Goal: Check status: Check status

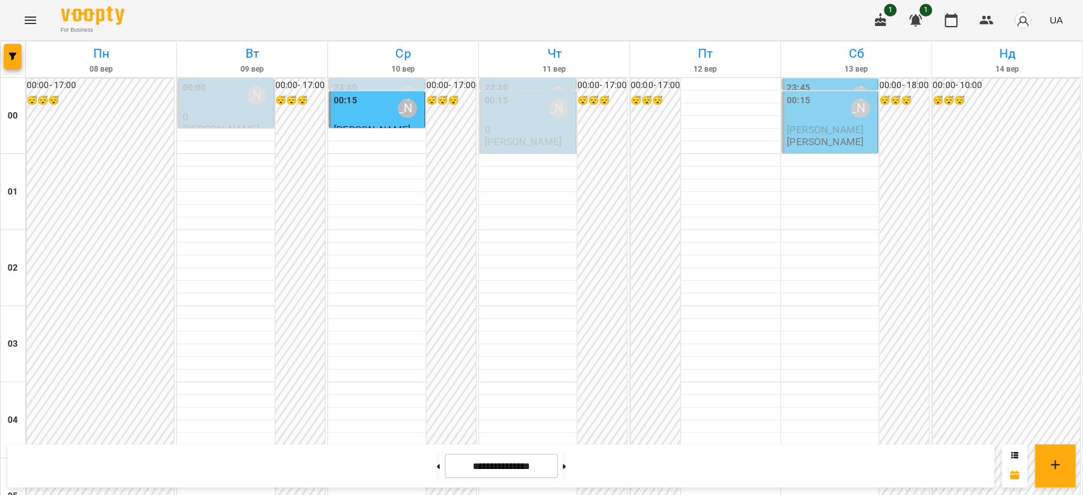
scroll to position [1184, 0]
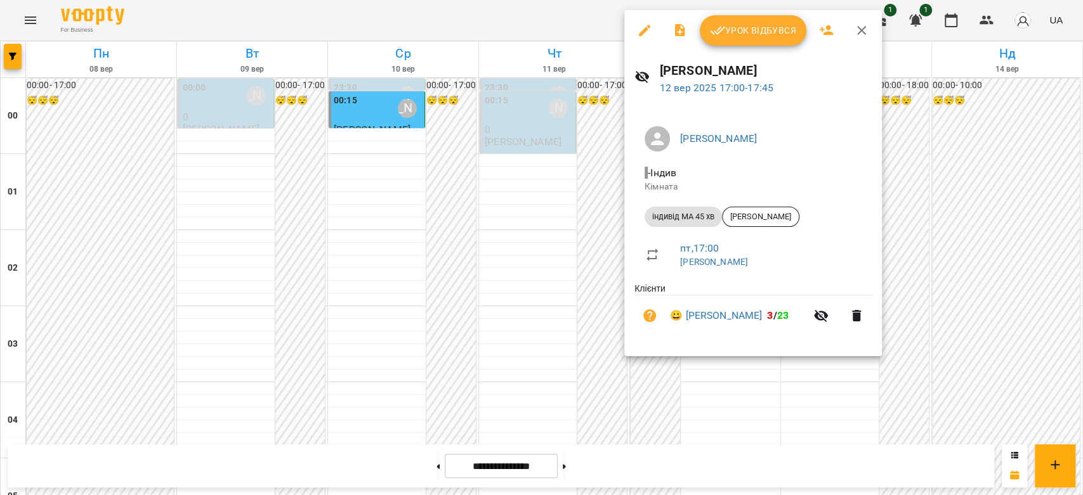
click at [912, 101] on div at bounding box center [541, 247] width 1083 height 495
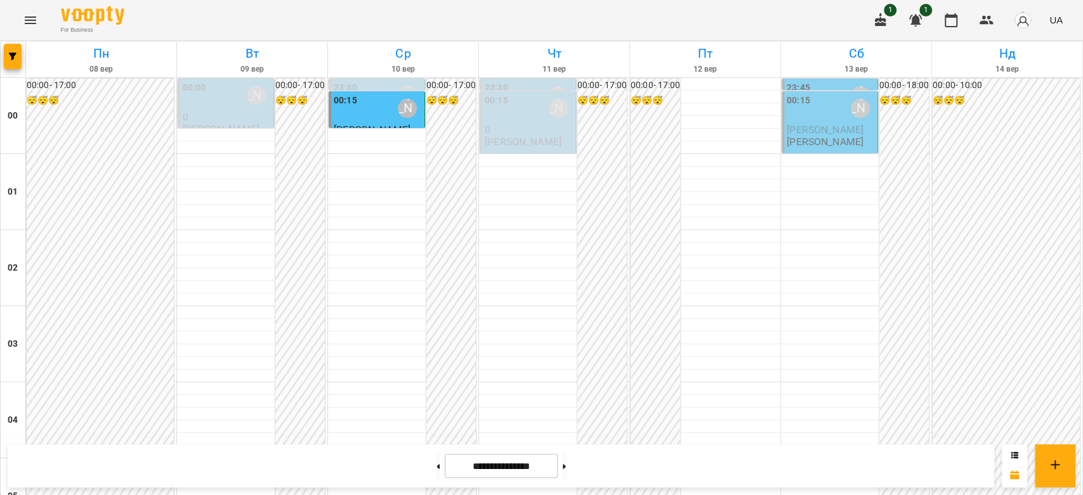
scroll to position [973, 0]
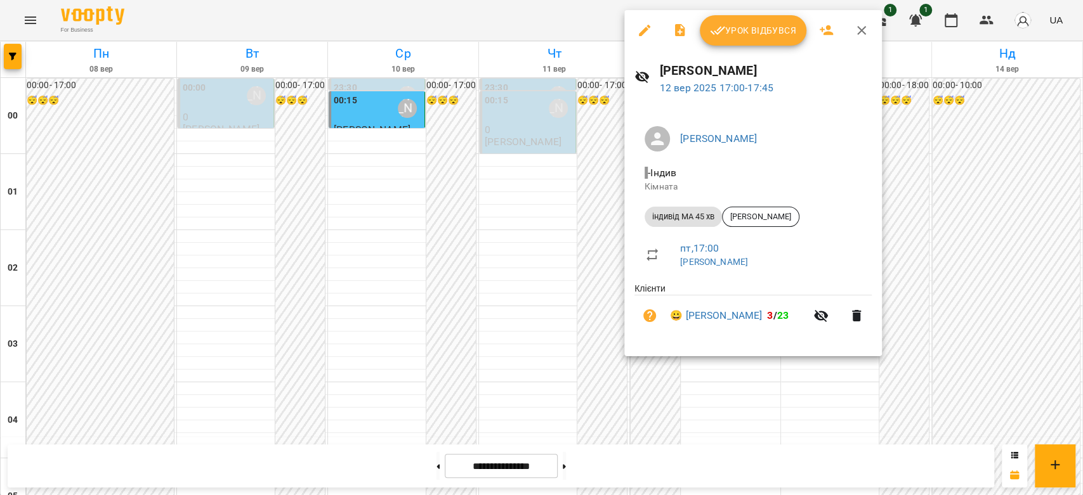
click at [556, 218] on div at bounding box center [541, 247] width 1083 height 495
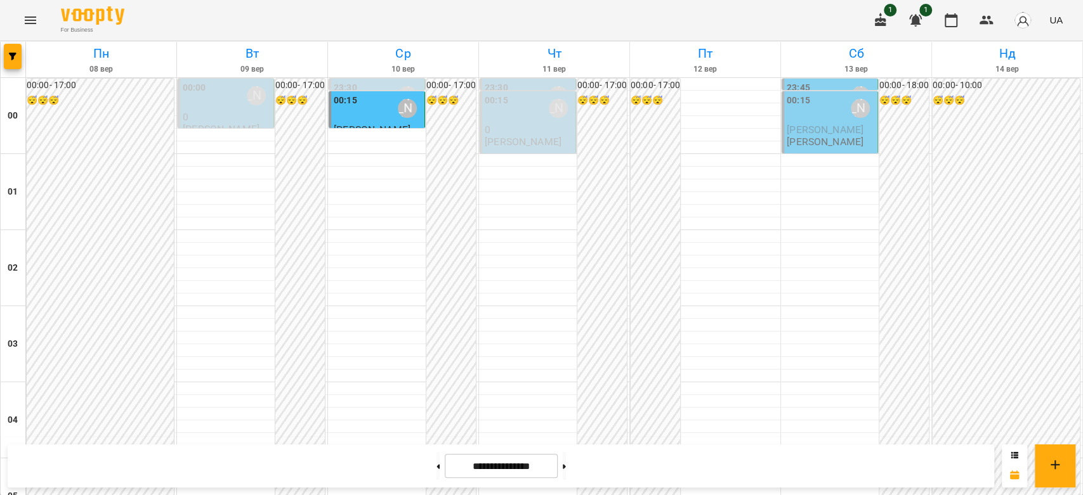
scroll to position [1325, 0]
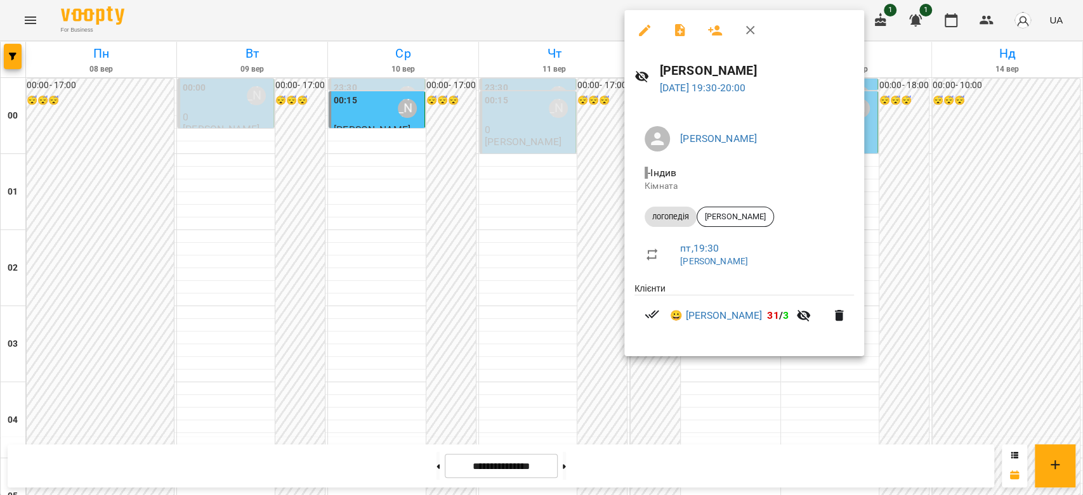
click at [523, 213] on div at bounding box center [541, 247] width 1083 height 495
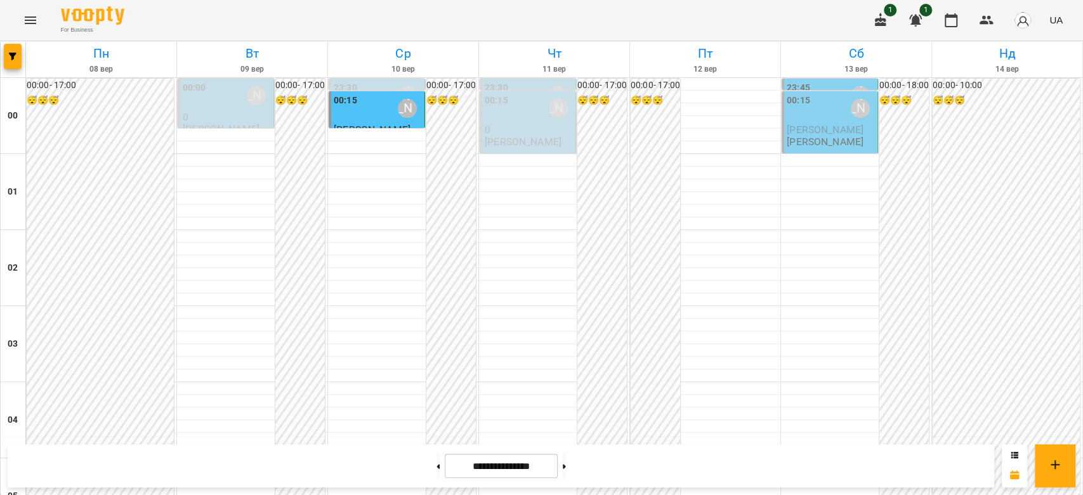
scroll to position [1396, 0]
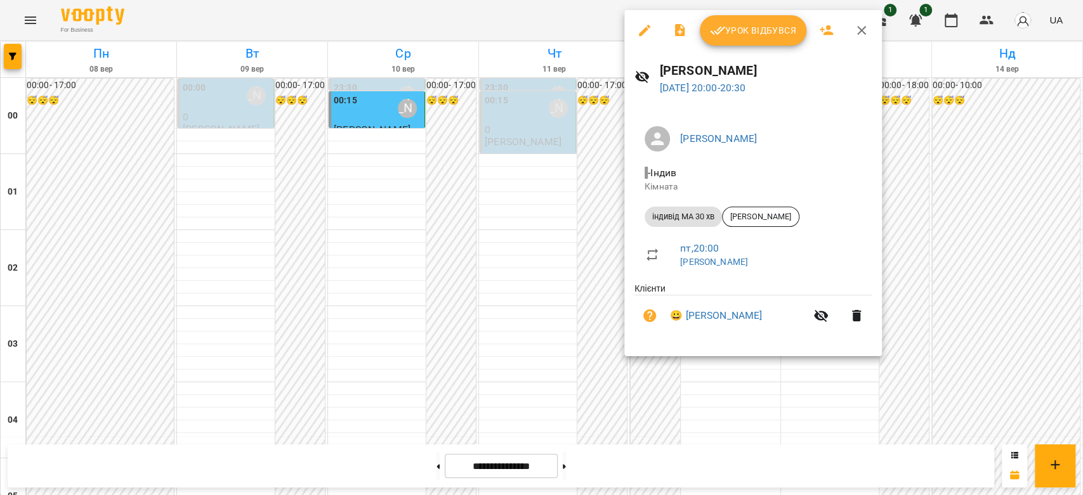
click at [609, 220] on div at bounding box center [541, 247] width 1083 height 495
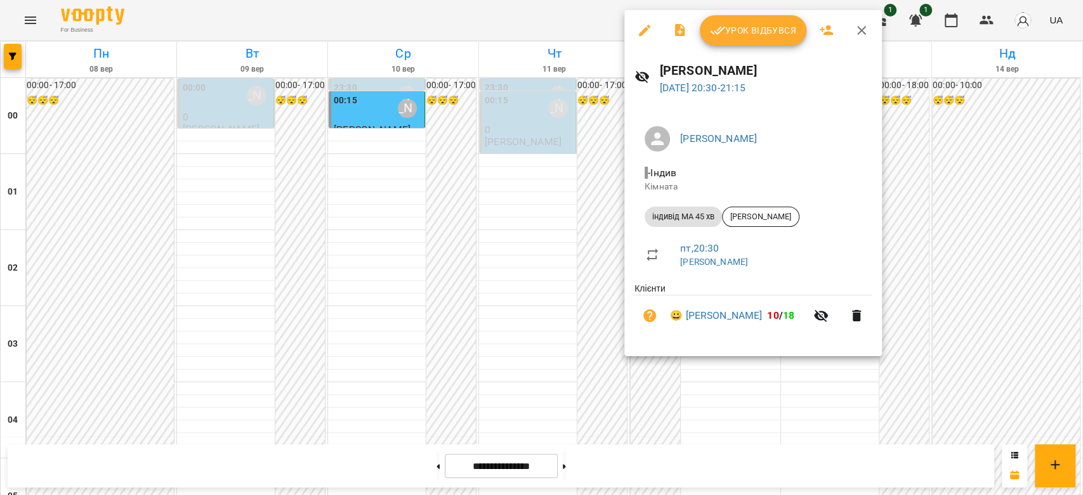
click at [541, 225] on div at bounding box center [541, 247] width 1083 height 495
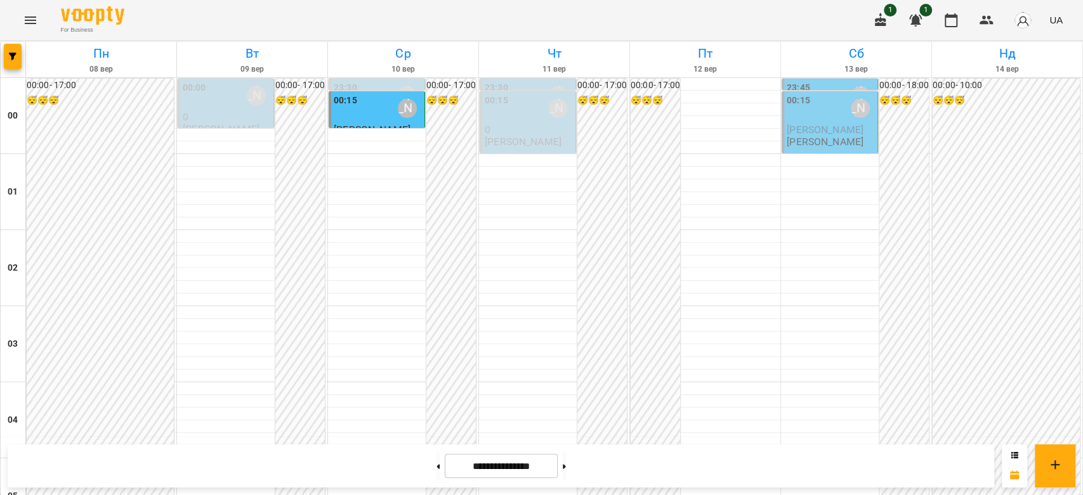
scroll to position [1114, 0]
